Goal: Find contact information: Find contact information

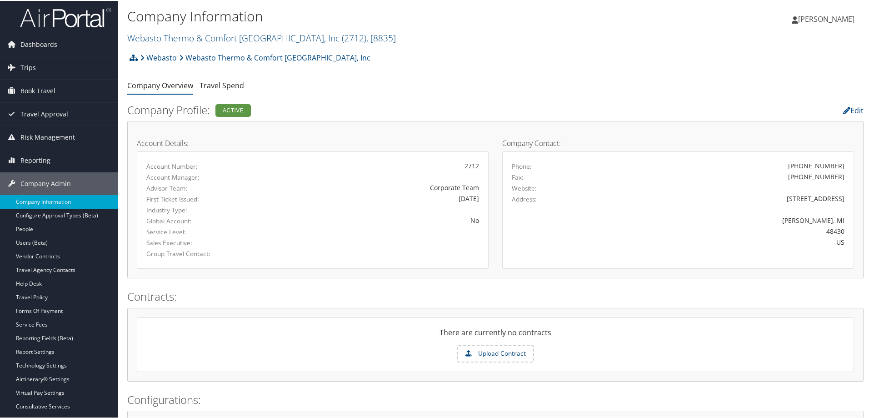
scroll to position [45, 0]
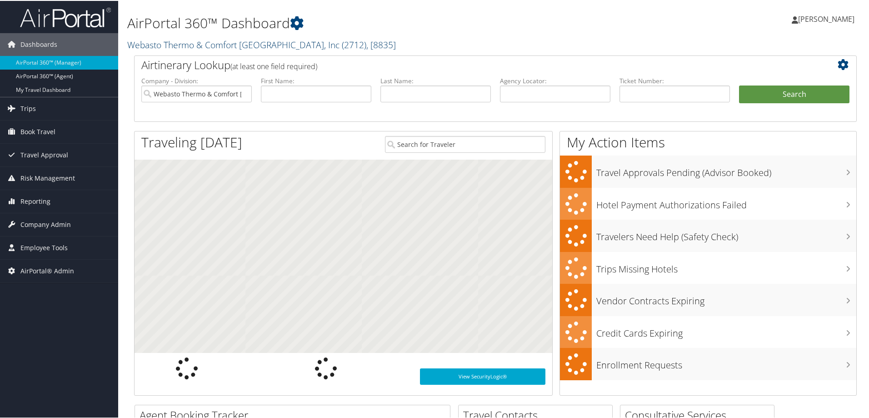
click at [193, 43] on link "Webasto Thermo & Comfort [GEOGRAPHIC_DATA], Inc ( 2712 ) , [ 8835 ]" at bounding box center [261, 44] width 269 height 12
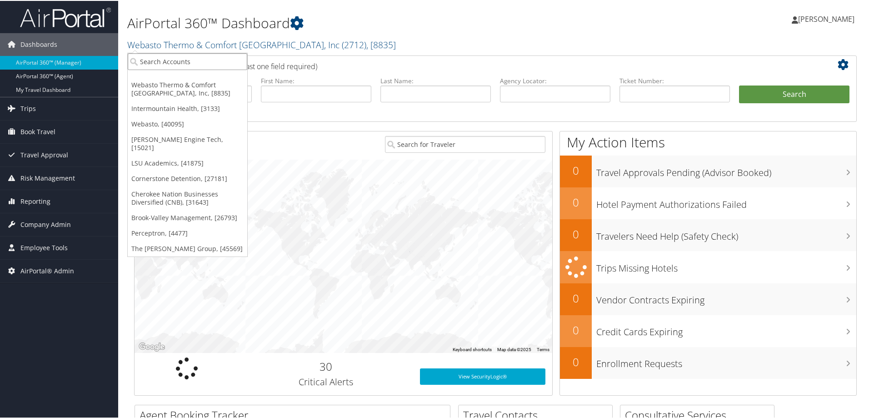
click at [187, 59] on input "search" at bounding box center [187, 60] width 119 height 17
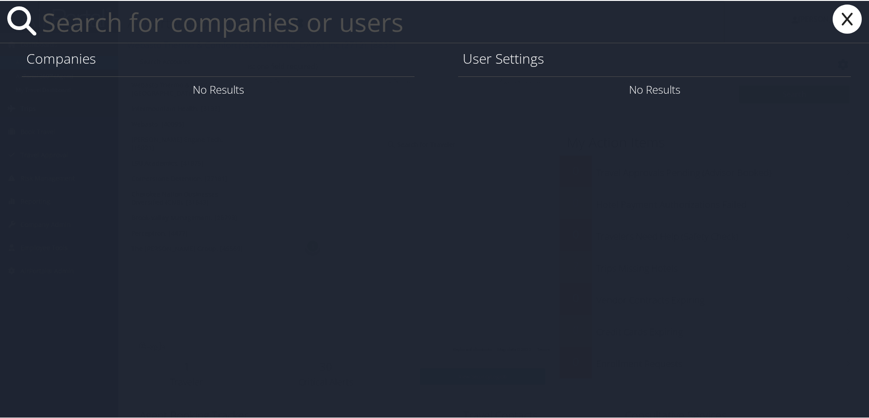
paste input "analuzcamacho@agutah.go"
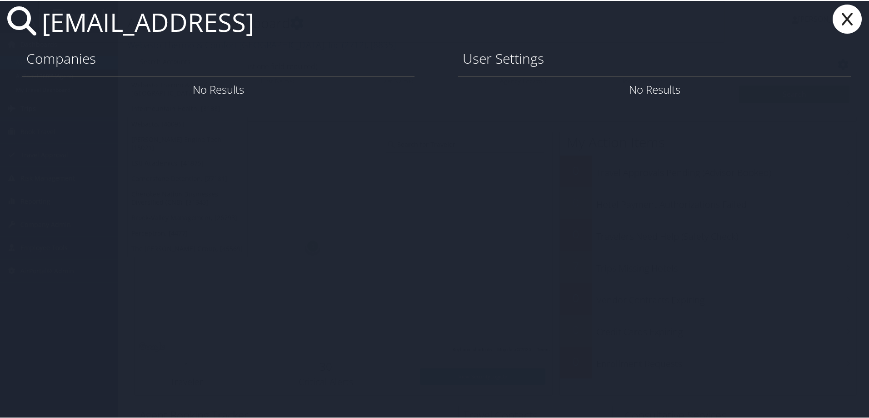
type input "analuzcamacho@agutah.go"
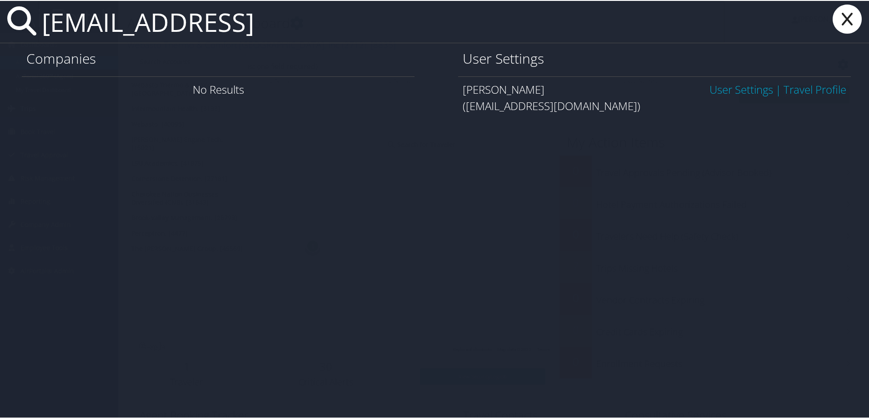
click at [718, 89] on link "User Settings" at bounding box center [741, 88] width 64 height 15
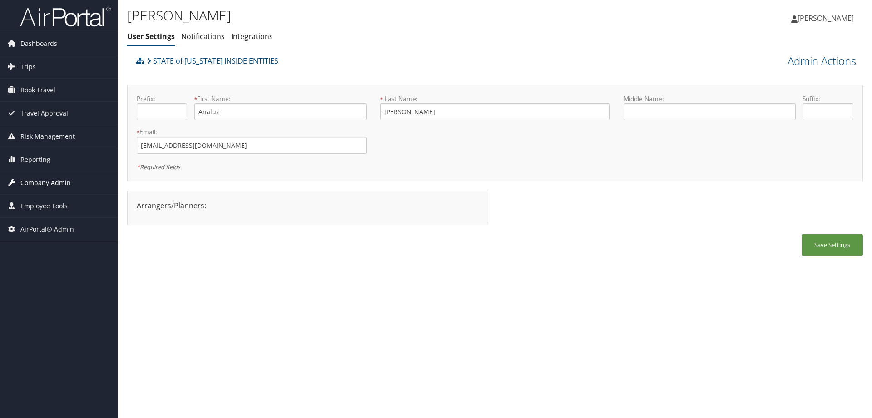
click at [59, 177] on span "Company Admin" at bounding box center [45, 182] width 50 height 23
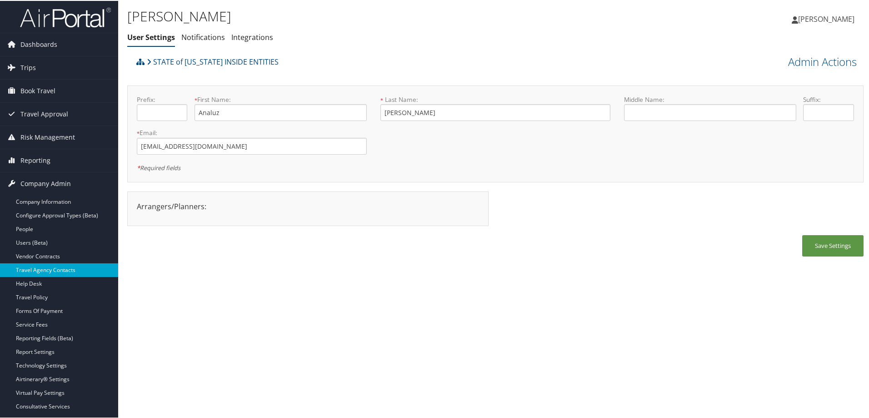
click at [73, 272] on link "Travel Agency Contacts" at bounding box center [59, 269] width 118 height 14
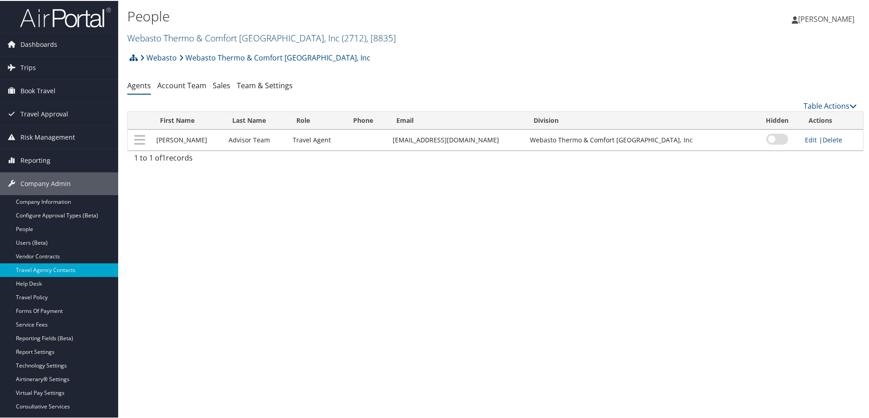
click at [231, 36] on link "Webasto Thermo & Comfort [GEOGRAPHIC_DATA], Inc ( 2712 ) , [ 8835 ]" at bounding box center [261, 37] width 269 height 12
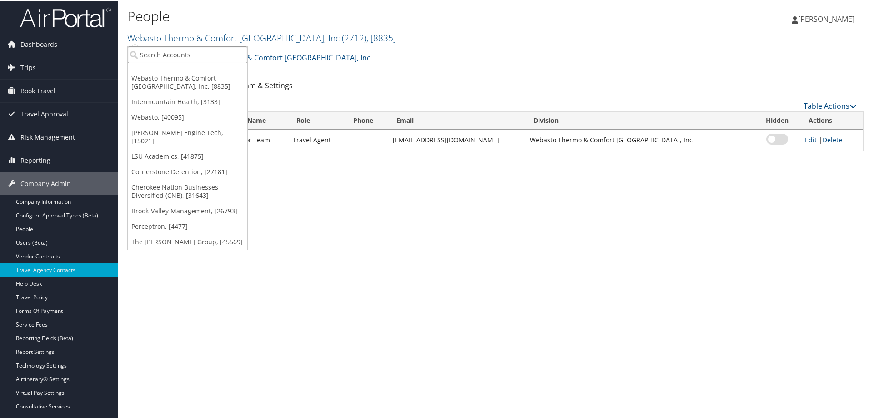
click at [228, 56] on input "search" at bounding box center [187, 53] width 119 height 17
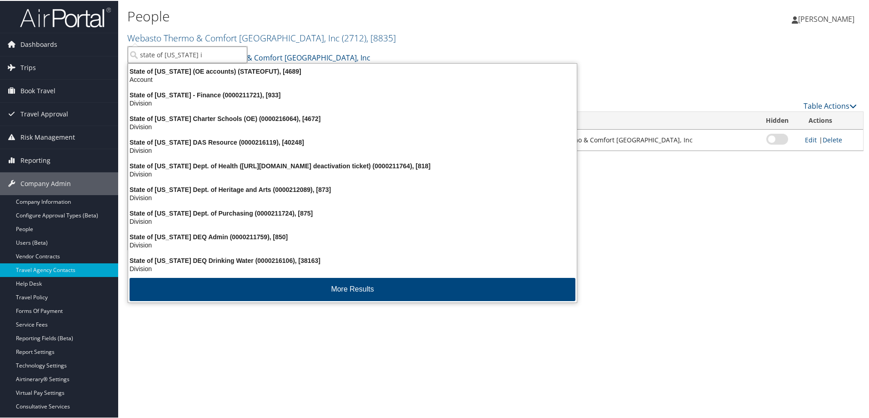
type input "state of utah in"
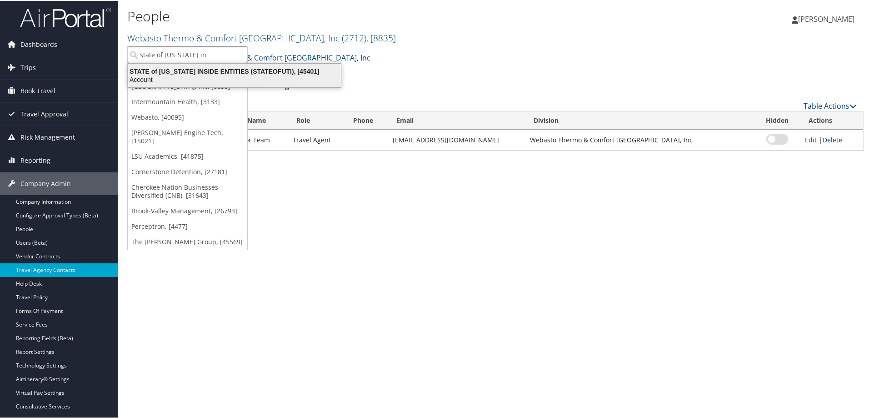
click at [225, 77] on div "Account" at bounding box center [235, 79] width 224 height 8
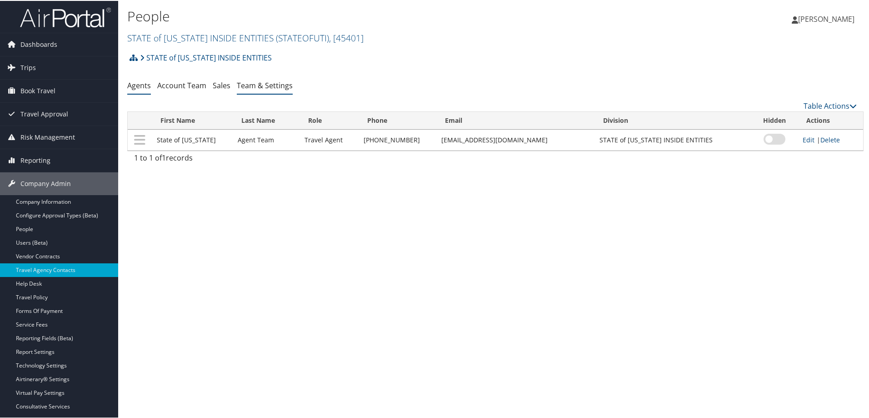
click at [262, 89] on link "Team & Settings" at bounding box center [265, 85] width 56 height 10
drag, startPoint x: 411, startPoint y: 140, endPoint x: 363, endPoint y: 140, distance: 48.2
click at [359, 140] on td "[PHONE_NUMBER]" at bounding box center [398, 139] width 78 height 21
copy td "[PHONE_NUMBER]"
drag, startPoint x: 534, startPoint y: 138, endPoint x: 408, endPoint y: 141, distance: 126.3
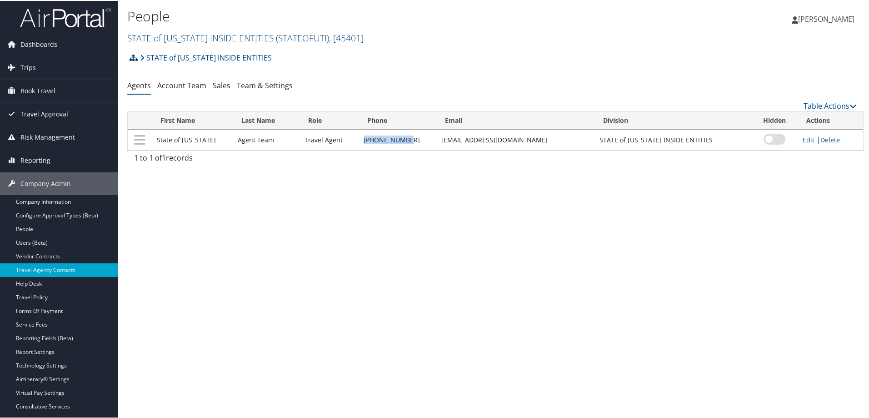
click at [408, 141] on tr "State of [US_STATE] Agent Team Travel Agent [PHONE_NUMBER] [EMAIL_ADDRESS][DOMA…" at bounding box center [495, 139] width 735 height 21
copy tr "[EMAIL_ADDRESS][DOMAIN_NAME]"
